Goal: Task Accomplishment & Management: Complete application form

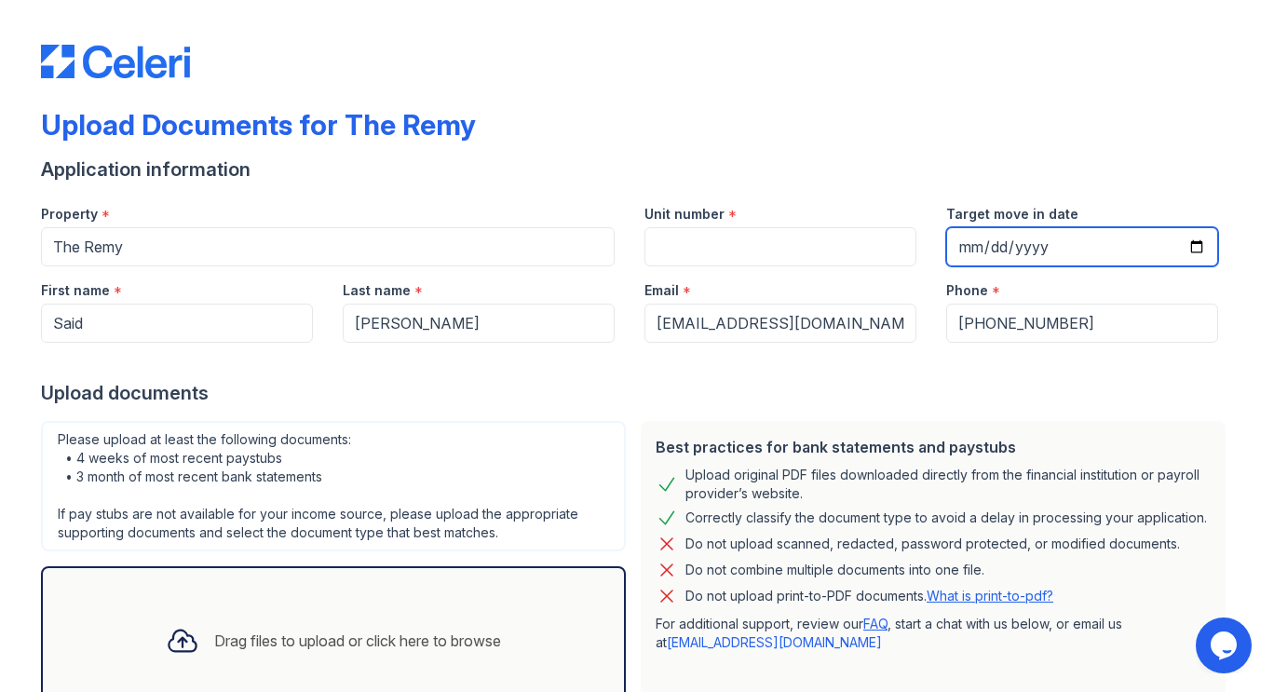
click at [1188, 244] on input "Target move in date" at bounding box center [1083, 246] width 272 height 39
type input "[DATE]"
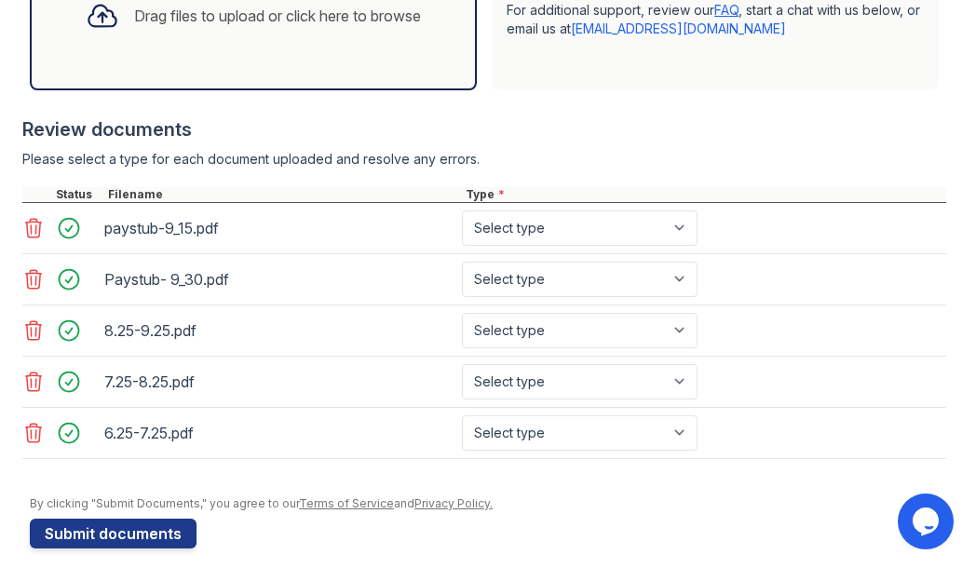
scroll to position [661, 0]
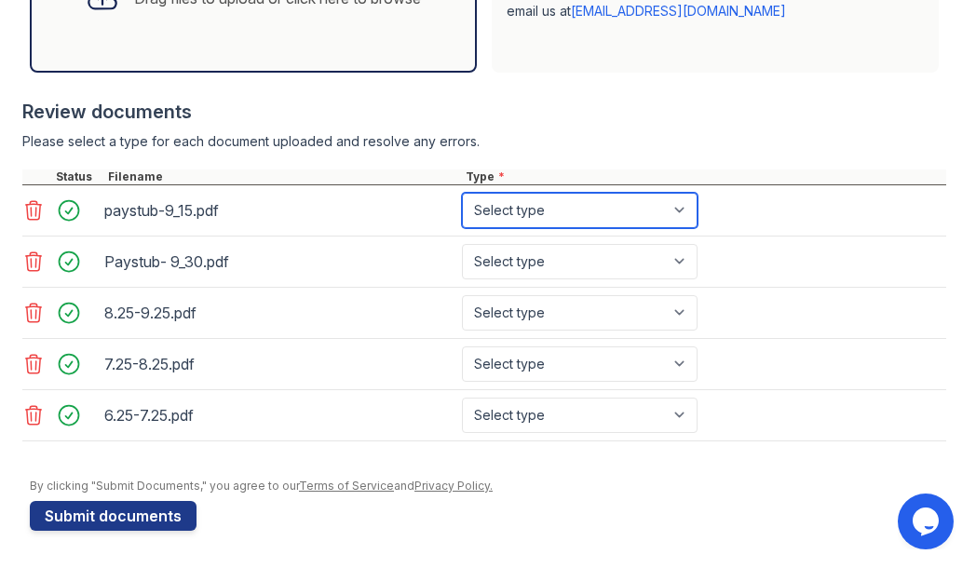
click at [670, 213] on select "Select type Paystub Bank Statement Offer Letter Tax Documents Benefit Award Let…" at bounding box center [580, 210] width 236 height 35
click at [462, 193] on select "Select type Paystub Bank Statement Offer Letter Tax Documents Benefit Award Let…" at bounding box center [580, 210] width 236 height 35
click at [662, 223] on select "Select type Paystub Bank Statement Offer Letter Tax Documents Benefit Award Let…" at bounding box center [580, 210] width 236 height 35
select select "paystub"
click at [462, 193] on select "Select type Paystub Bank Statement Offer Letter Tax Documents Benefit Award Let…" at bounding box center [580, 210] width 236 height 35
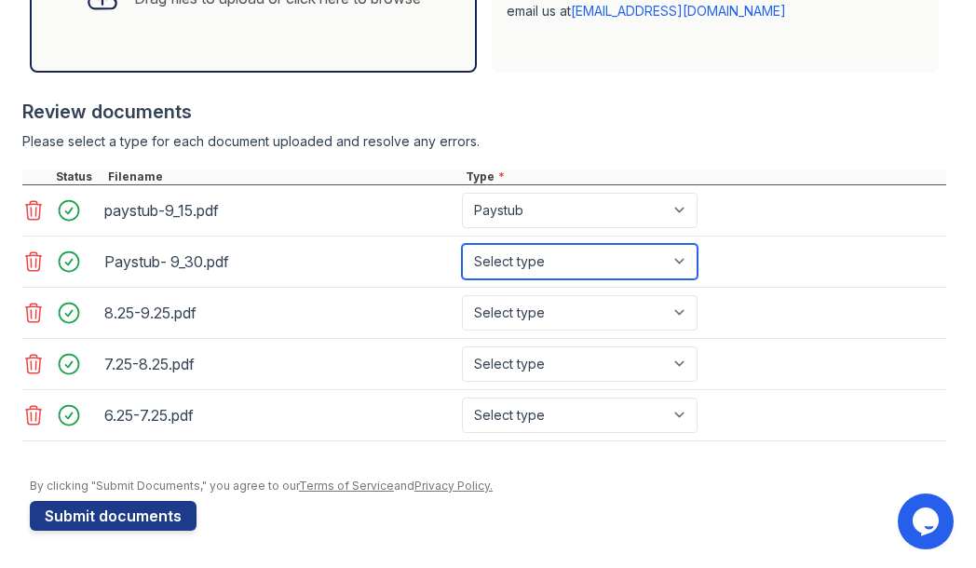
click at [650, 261] on select "Select type Paystub Bank Statement Offer Letter Tax Documents Benefit Award Let…" at bounding box center [580, 261] width 236 height 35
select select "paystub"
click at [462, 244] on select "Select type Paystub Bank Statement Offer Letter Tax Documents Benefit Award Let…" at bounding box center [580, 261] width 236 height 35
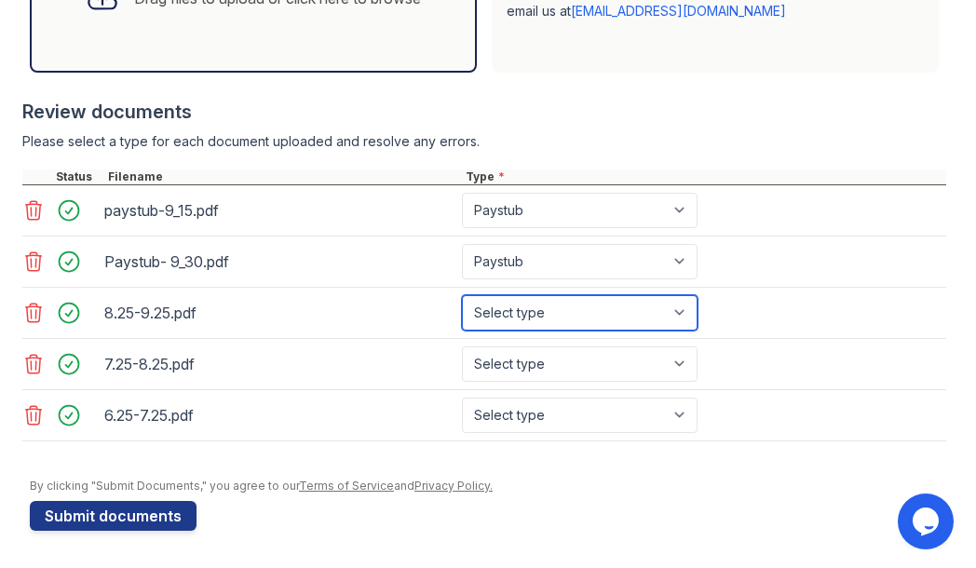
click at [667, 318] on select "Select type Paystub Bank Statement Offer Letter Tax Documents Benefit Award Let…" at bounding box center [580, 312] width 236 height 35
select select "bank_statement"
click at [462, 295] on select "Select type Paystub Bank Statement Offer Letter Tax Documents Benefit Award Let…" at bounding box center [580, 312] width 236 height 35
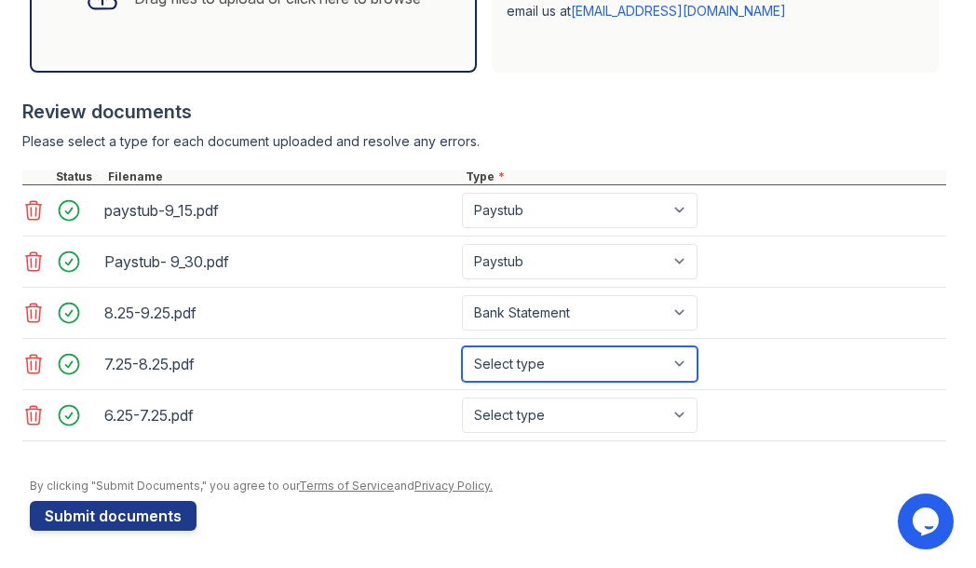
click at [659, 369] on select "Select type Paystub Bank Statement Offer Letter Tax Documents Benefit Award Let…" at bounding box center [580, 364] width 236 height 35
select select "bank_statement"
click at [462, 347] on select "Select type Paystub Bank Statement Offer Letter Tax Documents Benefit Award Let…" at bounding box center [580, 364] width 236 height 35
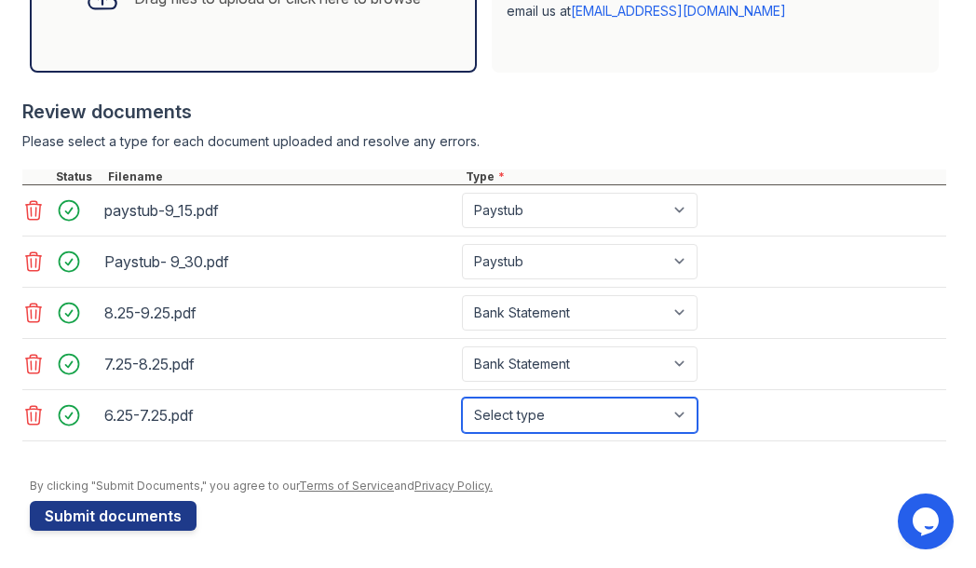
click at [675, 421] on select "Select type Paystub Bank Statement Offer Letter Tax Documents Benefit Award Let…" at bounding box center [580, 415] width 236 height 35
select select "bank_statement"
click at [462, 398] on select "Select type Paystub Bank Statement Offer Letter Tax Documents Benefit Award Let…" at bounding box center [580, 415] width 236 height 35
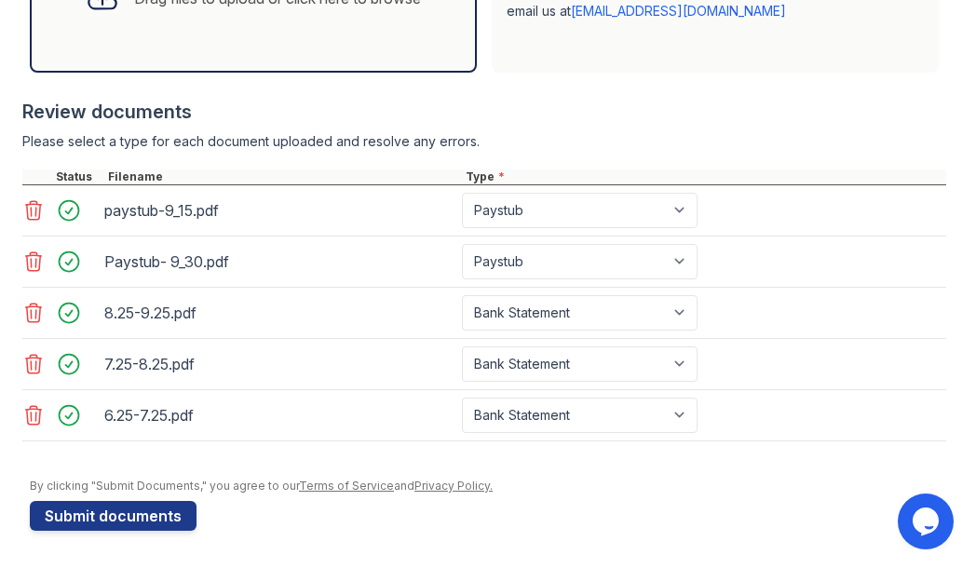
click at [141, 519] on button "Submit documents" at bounding box center [113, 516] width 167 height 30
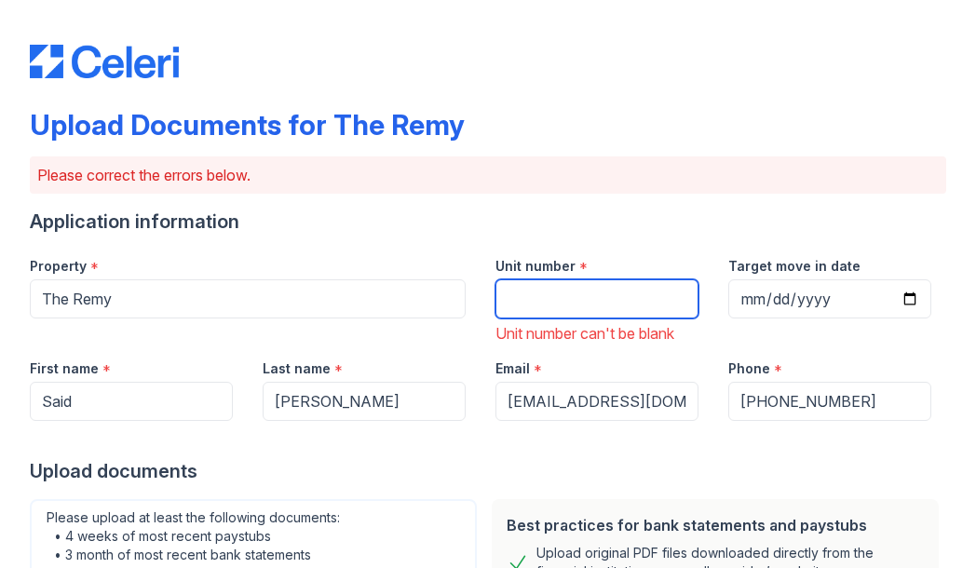
click at [540, 291] on input "Unit number" at bounding box center [597, 298] width 203 height 39
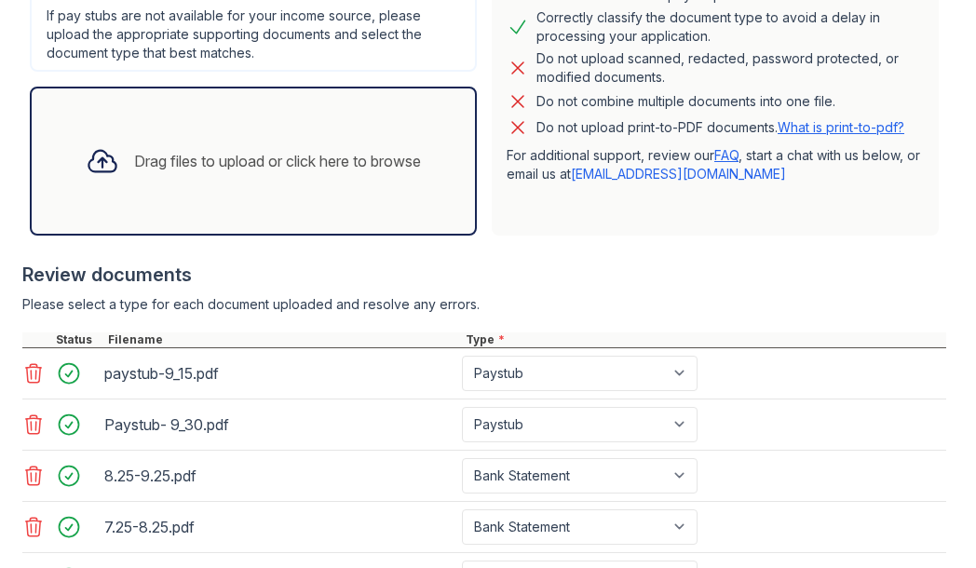
scroll to position [740, 0]
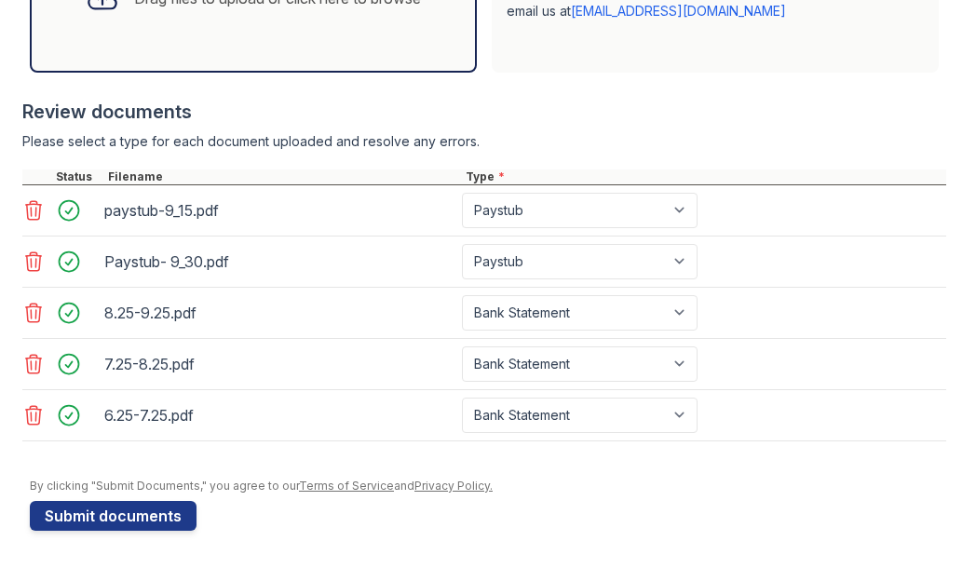
type input "521"
click at [139, 513] on button "Submit documents" at bounding box center [113, 516] width 167 height 30
